Goal: Information Seeking & Learning: Check status

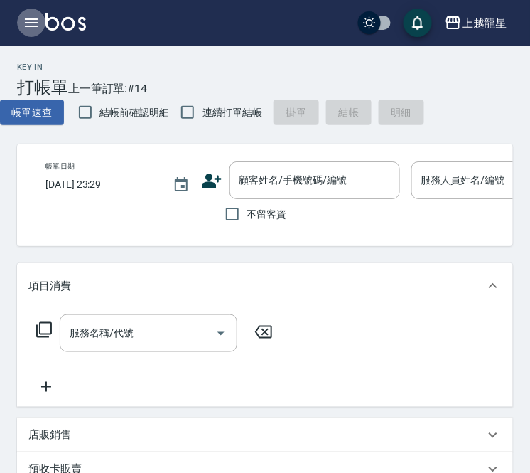
click at [26, 25] on icon "button" at bounding box center [31, 22] width 17 height 17
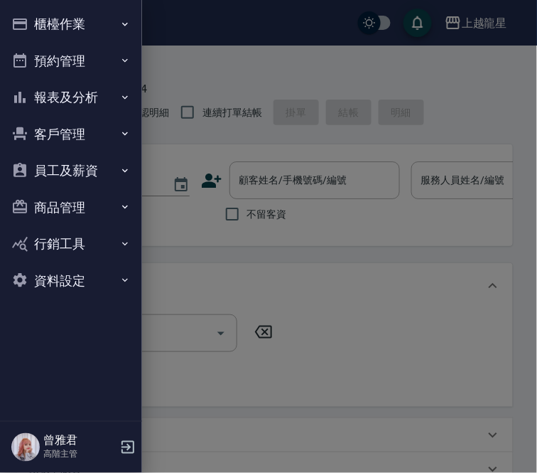
click at [60, 101] on button "報表及分析" at bounding box center [71, 97] width 131 height 37
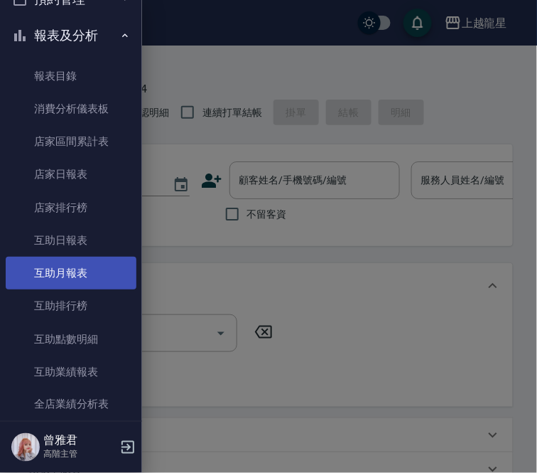
scroll to position [158, 0]
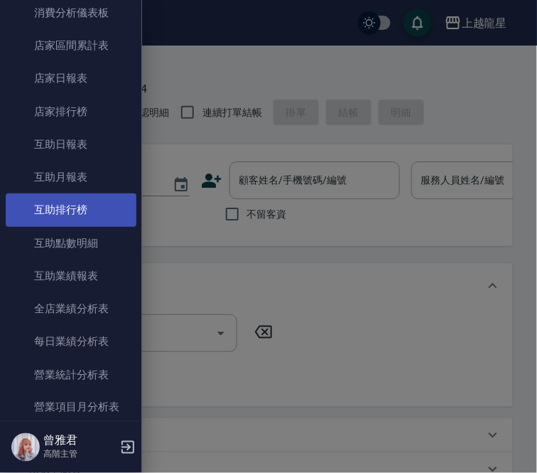
click at [68, 206] on link "互助排行榜" at bounding box center [71, 209] width 131 height 33
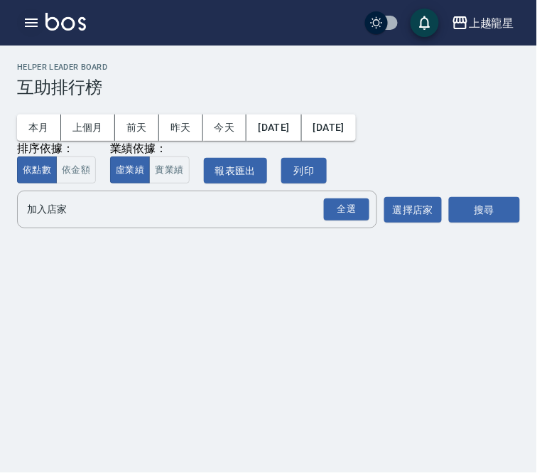
click at [25, 16] on icon "button" at bounding box center [31, 22] width 17 height 17
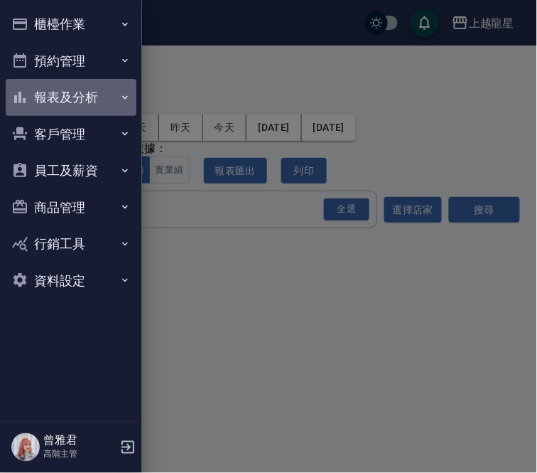
click at [55, 99] on button "報表及分析" at bounding box center [71, 97] width 131 height 37
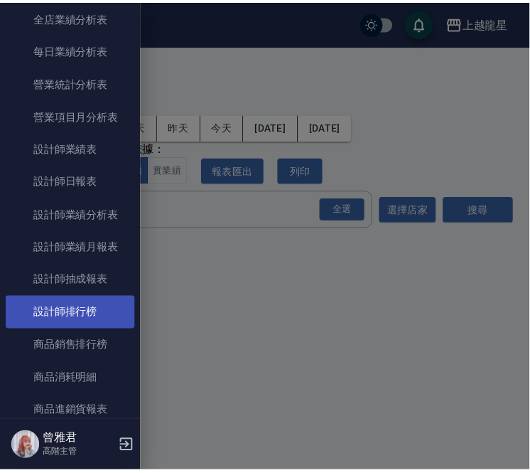
scroll to position [473, 0]
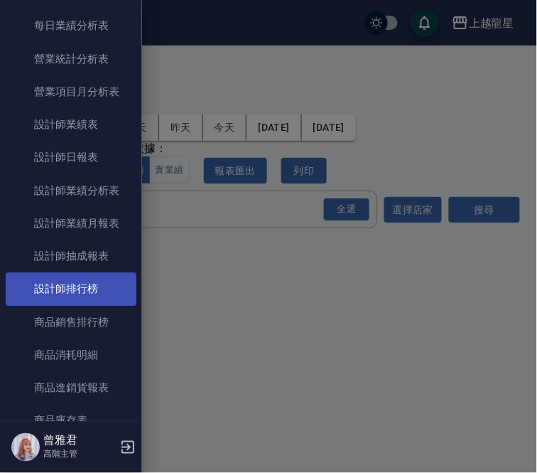
click at [80, 293] on link "設計師排行榜" at bounding box center [71, 288] width 131 height 33
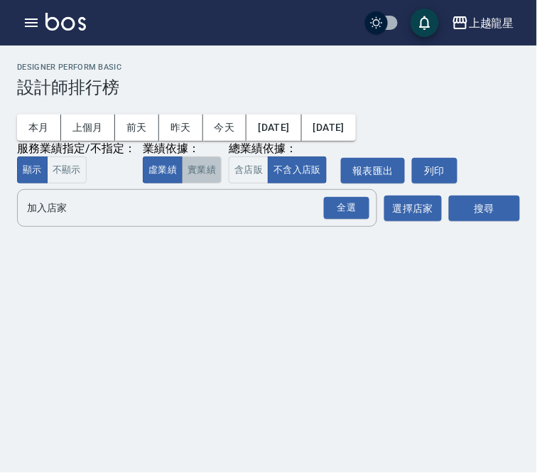
click at [206, 169] on button "實業績" at bounding box center [202, 170] width 40 height 28
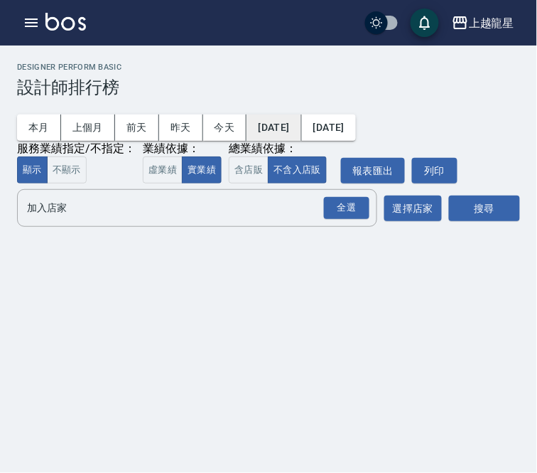
click at [301, 124] on button "[DATE]" at bounding box center [274, 127] width 55 height 26
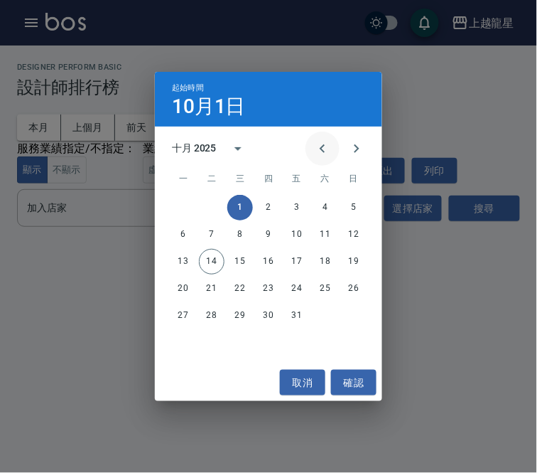
click at [315, 146] on icon "Previous month" at bounding box center [322, 148] width 17 height 17
click at [322, 258] on button "20" at bounding box center [326, 262] width 26 height 26
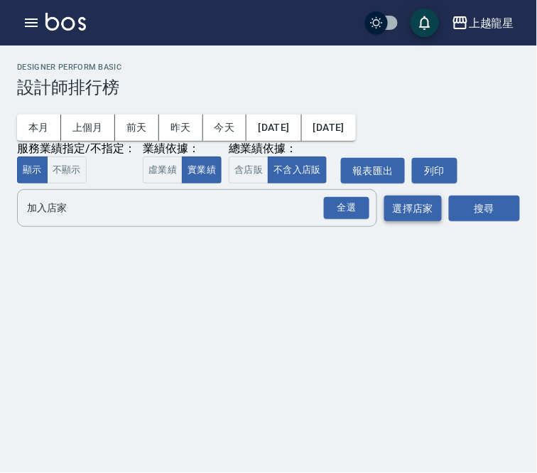
click at [431, 209] on button "選擇店家" at bounding box center [413, 208] width 58 height 26
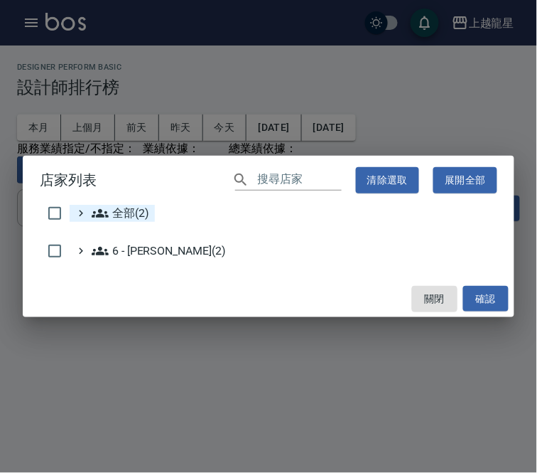
click at [102, 209] on icon at bounding box center [100, 213] width 17 height 17
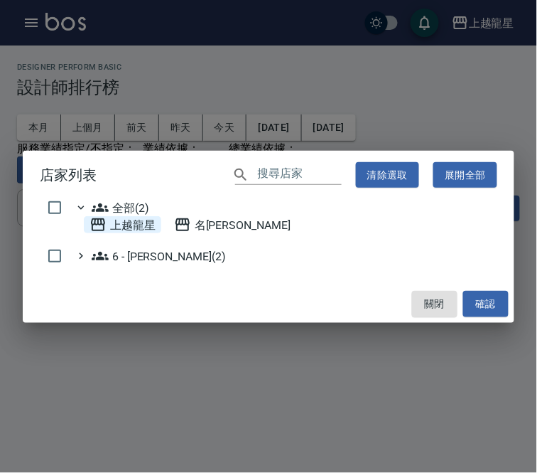
click at [145, 227] on span "上越龍星" at bounding box center [123, 224] width 66 height 17
click at [492, 296] on button "確認" at bounding box center [485, 304] width 45 height 26
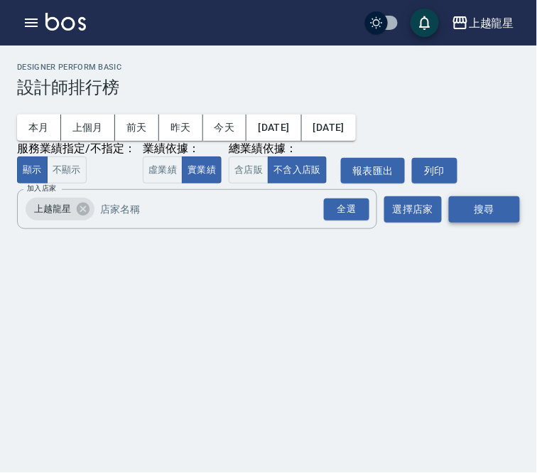
click at [484, 210] on button "搜尋" at bounding box center [484, 209] width 71 height 26
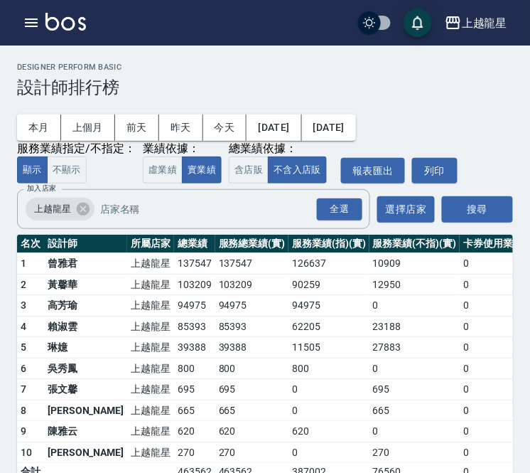
click at [215, 346] on td "39388" at bounding box center [252, 347] width 74 height 21
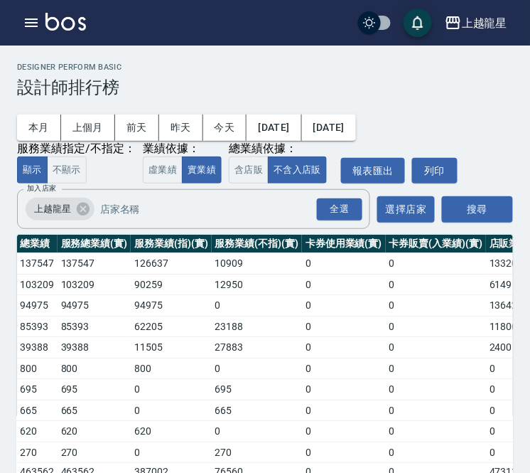
scroll to position [0, 189]
